Goal: Transaction & Acquisition: Purchase product/service

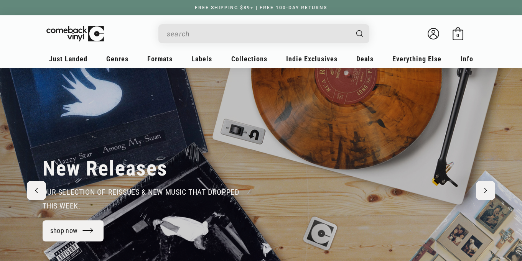
click at [200, 37] on input "Search" at bounding box center [258, 34] width 182 height 16
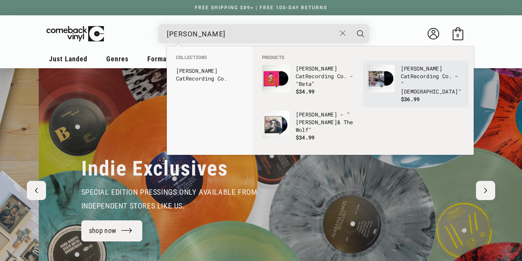
scroll to position [0, 522]
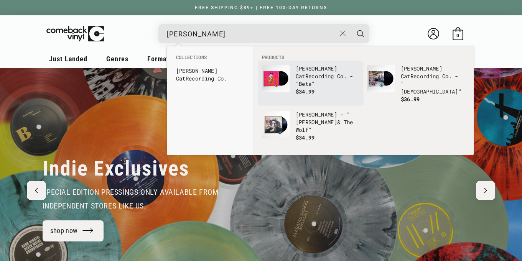
type input "peter cat"
click at [331, 76] on p "Peter Cat Recording Co. - "Beta"" at bounding box center [328, 76] width 64 height 23
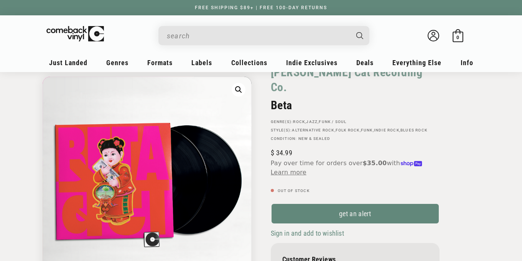
scroll to position [51, 0]
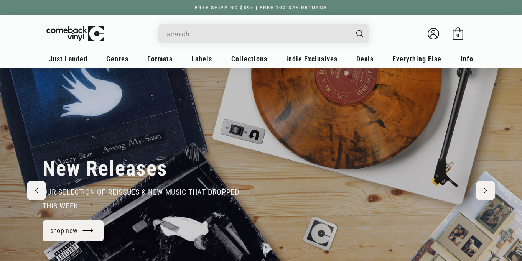
click at [240, 33] on input "When autocomplete results are available use up and down arrows to review and en…" at bounding box center [258, 34] width 182 height 16
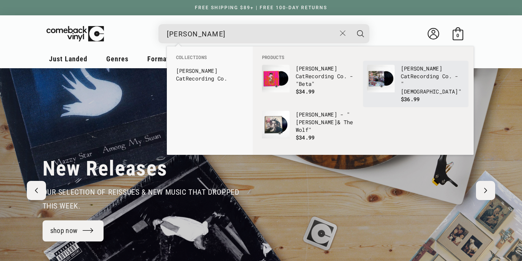
type input "[PERSON_NAME]"
click at [382, 67] on img "Products" at bounding box center [381, 79] width 28 height 28
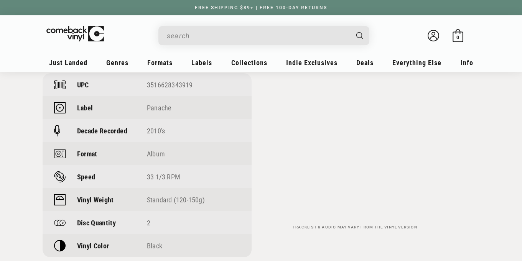
scroll to position [567, 0]
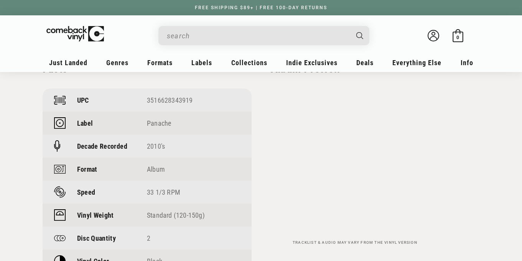
click at [212, 33] on input "When autocomplete results are available use up and down arrows to review and en…" at bounding box center [258, 36] width 182 height 16
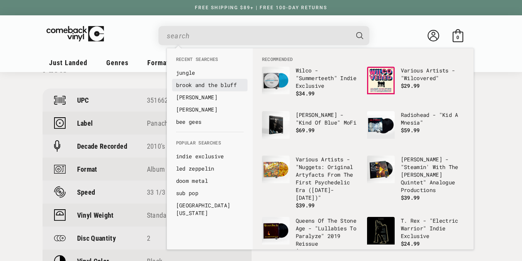
click at [216, 88] on link "brook and the bluff" at bounding box center [210, 85] width 68 height 8
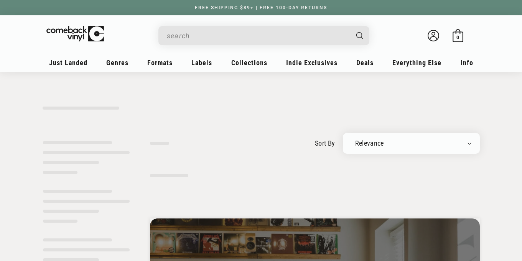
type input "brook and the bluff"
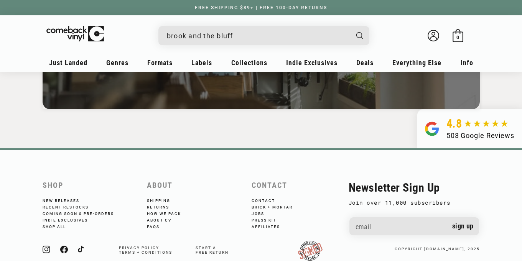
scroll to position [716, 0]
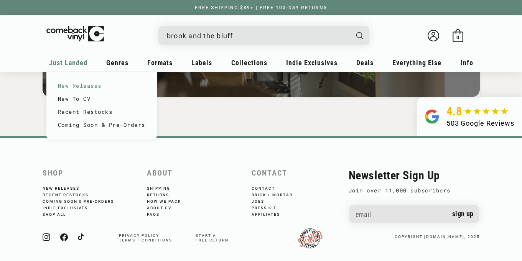
click at [77, 86] on link "New Releases" at bounding box center [102, 85] width 88 height 13
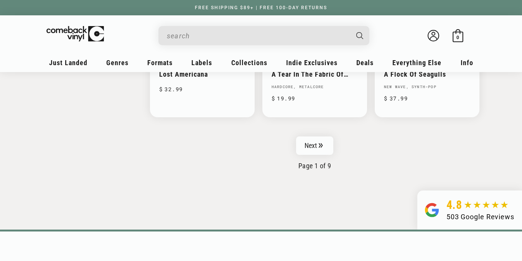
scroll to position [1322, 0]
